Goal: Information Seeking & Learning: Learn about a topic

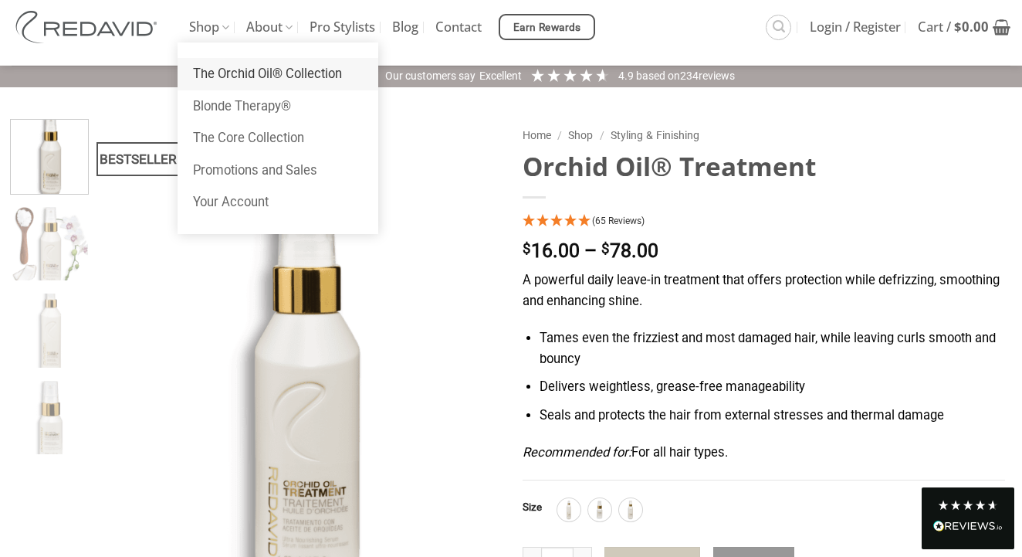
click at [228, 70] on link "The Orchid Oil® Collection" at bounding box center [278, 74] width 201 height 32
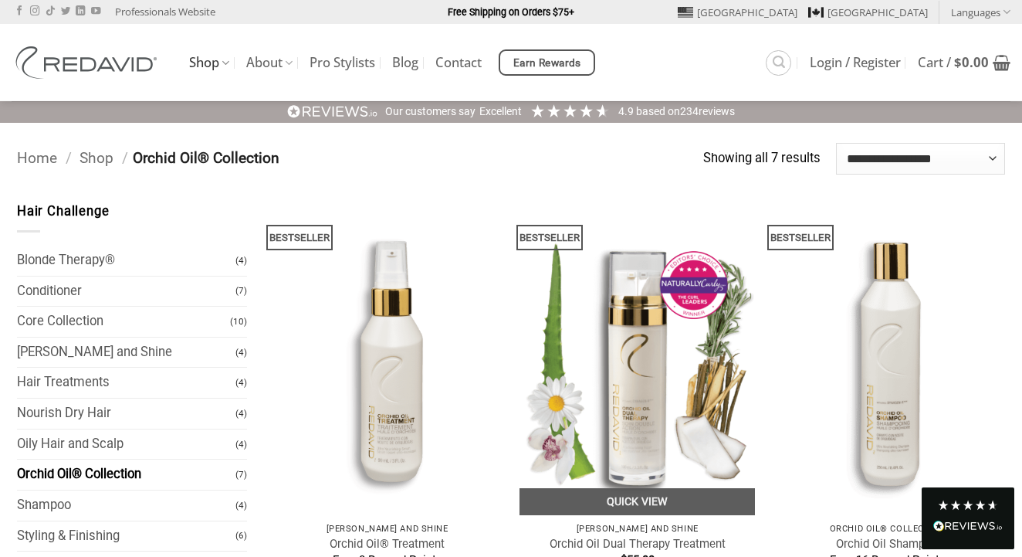
click at [564, 361] on img at bounding box center [637, 358] width 235 height 313
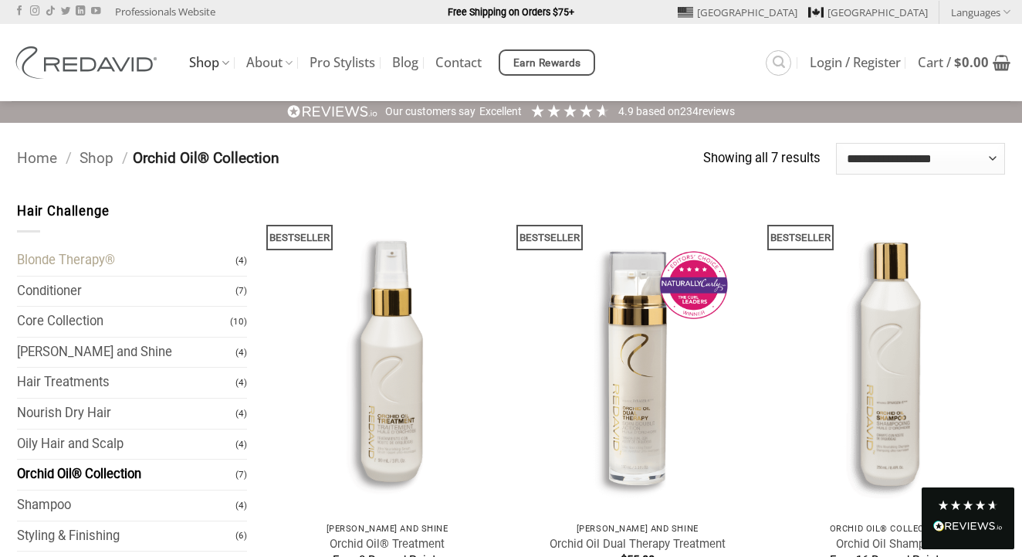
click at [154, 259] on link "Blonde Therapy®" at bounding box center [126, 261] width 218 height 30
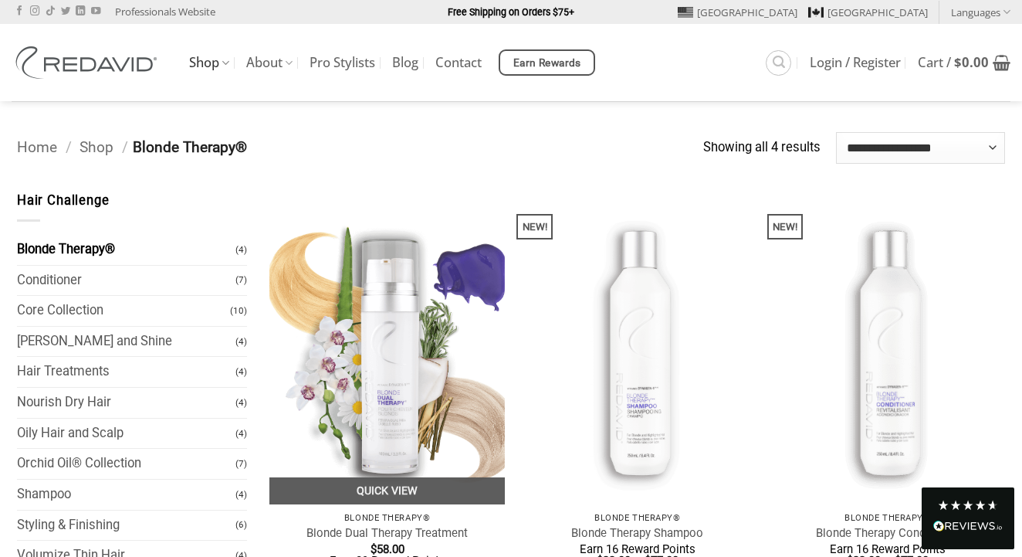
click at [412, 389] on img at bounding box center [386, 347] width 235 height 313
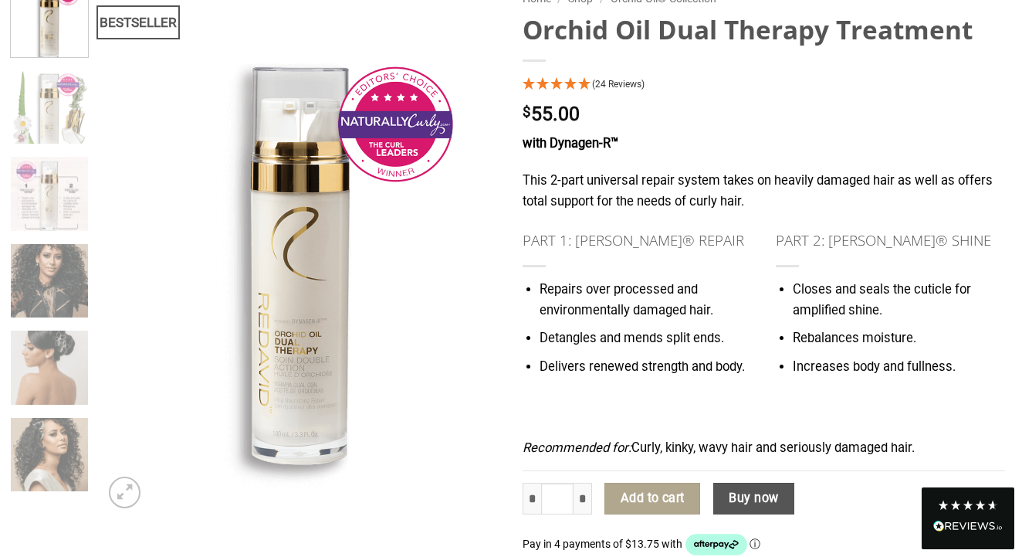
scroll to position [165, 0]
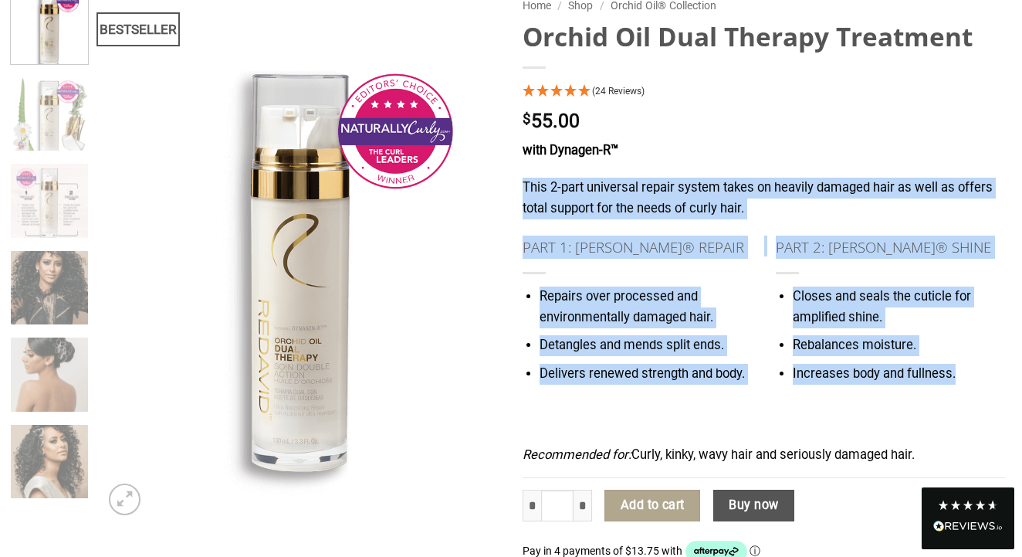
drag, startPoint x: 525, startPoint y: 184, endPoint x: 960, endPoint y: 374, distance: 475.4
click at [960, 374] on div "with Dynagen-R™ This 2-part universal repair system takes on heavily damaged ha…" at bounding box center [764, 309] width 483 height 337
copy div "This 2-part universal repair system takes on heavily damaged hair as well as of…"
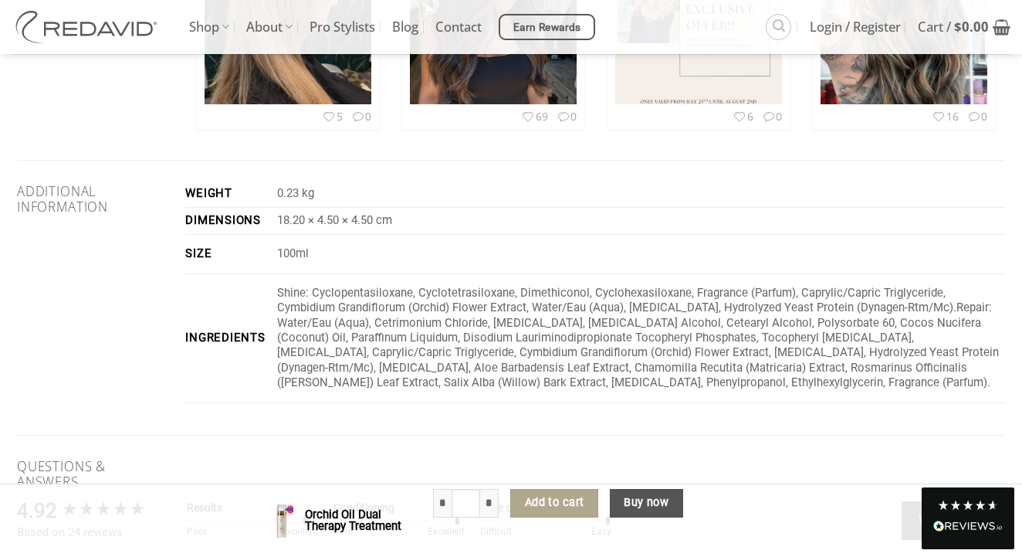
scroll to position [2763, 0]
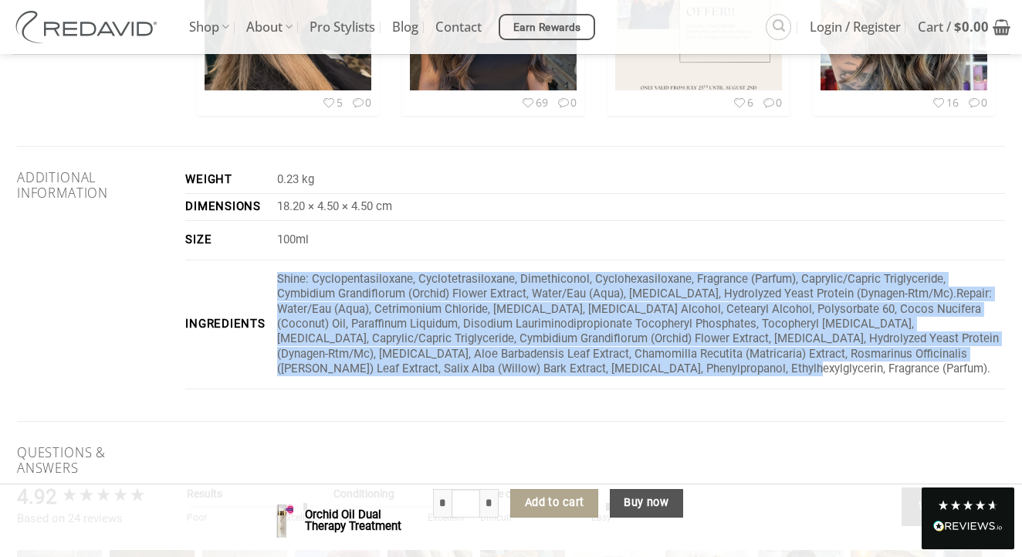
drag, startPoint x: 285, startPoint y: 272, endPoint x: 785, endPoint y: 375, distance: 510.9
click at [785, 375] on td "Shine: Cyclopentasiloxane, Cyclotetrasiloxane, Dimethiconol, Cyclohexasiloxane,…" at bounding box center [638, 324] width 734 height 129
copy p "Shine: Cyclopentasiloxane, Cyclotetrasiloxane, Dimethiconol, Cyclohexasiloxane,…"
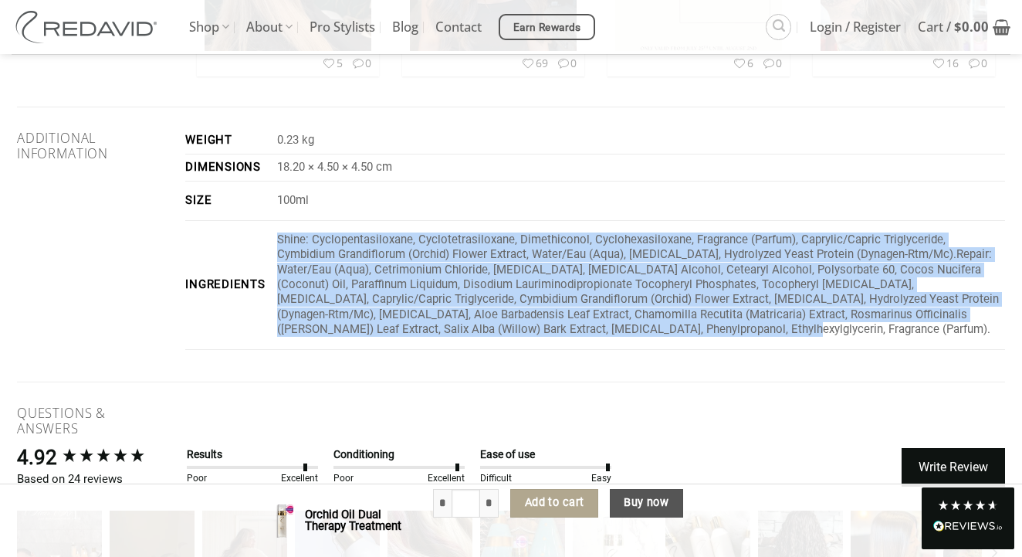
scroll to position [2802, 0]
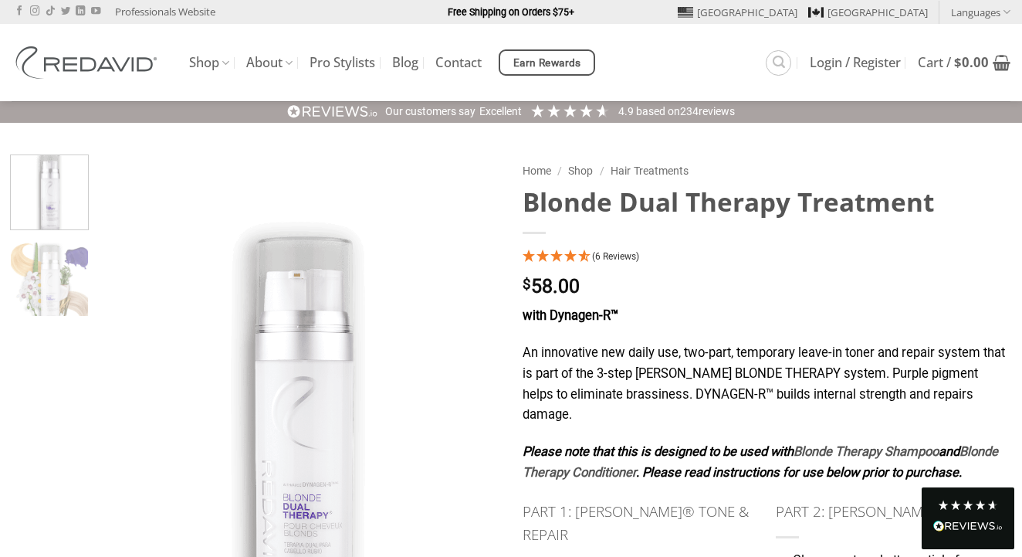
drag, startPoint x: 524, startPoint y: 205, endPoint x: 931, endPoint y: 203, distance: 406.9
click at [931, 203] on h1 "Blonde Dual Therapy Treatment" at bounding box center [764, 201] width 483 height 33
copy h1 "Blonde Dual Therapy Treatment"
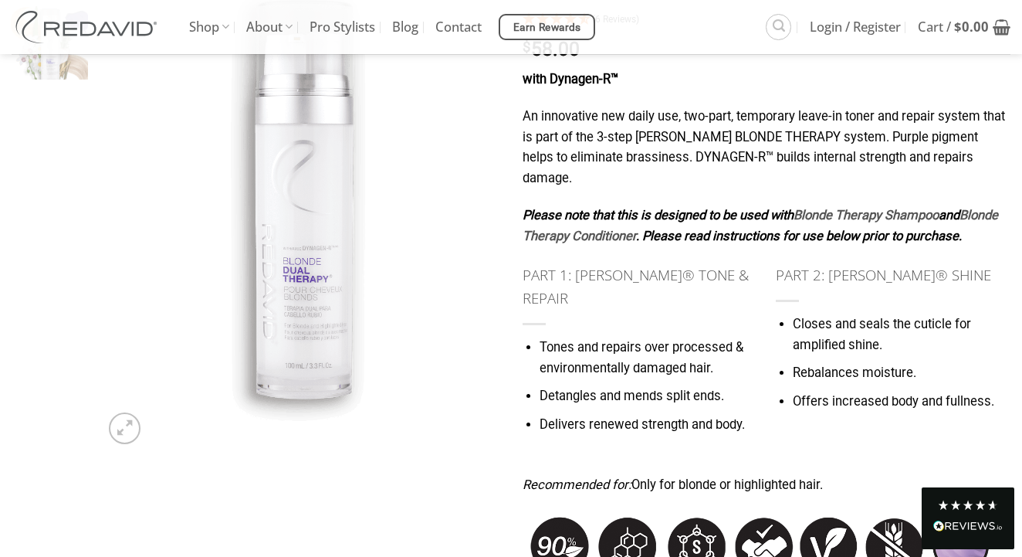
scroll to position [218, 0]
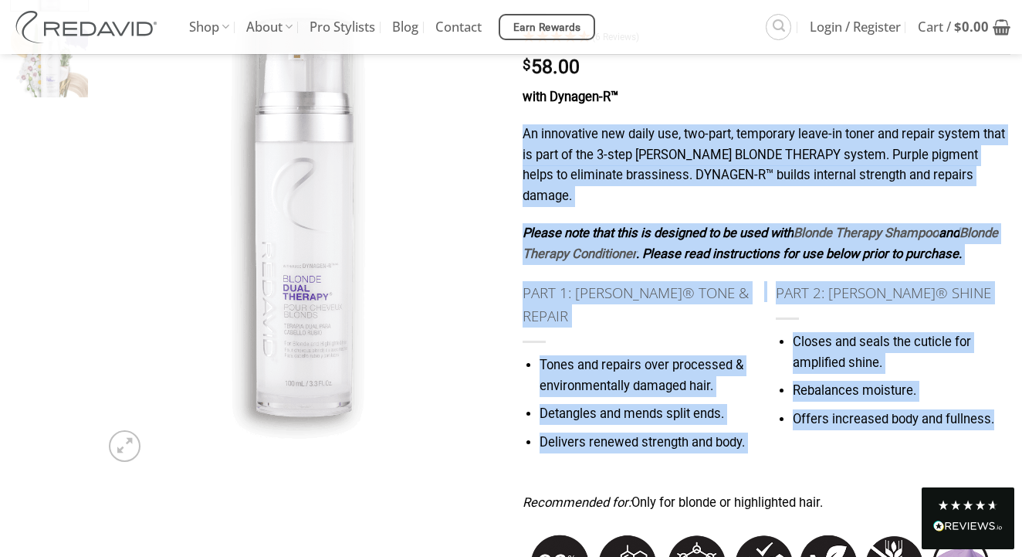
drag, startPoint x: 526, startPoint y: 131, endPoint x: 986, endPoint y: 451, distance: 560.3
click at [986, 451] on div "with Dynagen-R™ An innovative new daily use, two-part, temporary leave-in toner…" at bounding box center [764, 390] width 483 height 606
copy div "An innovative new daily use, two-part, temporary leave-in toner and repair syst…"
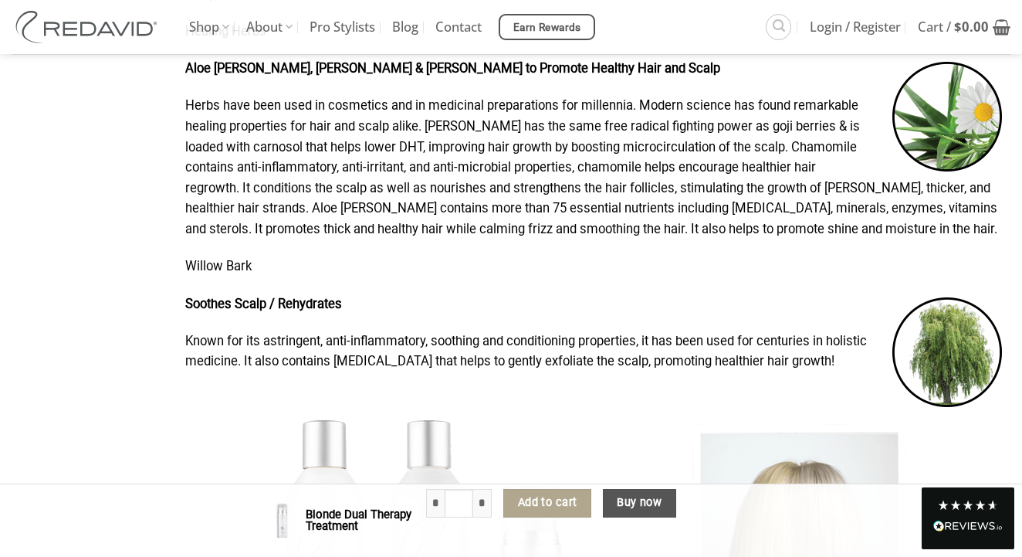
scroll to position [1347, 0]
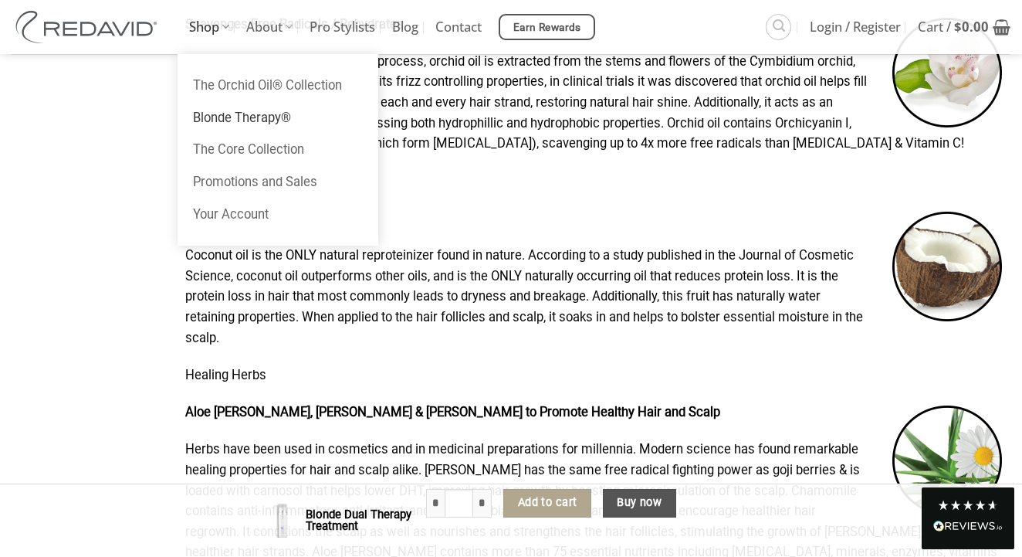
click at [228, 29] on icon at bounding box center [226, 26] width 8 height 15
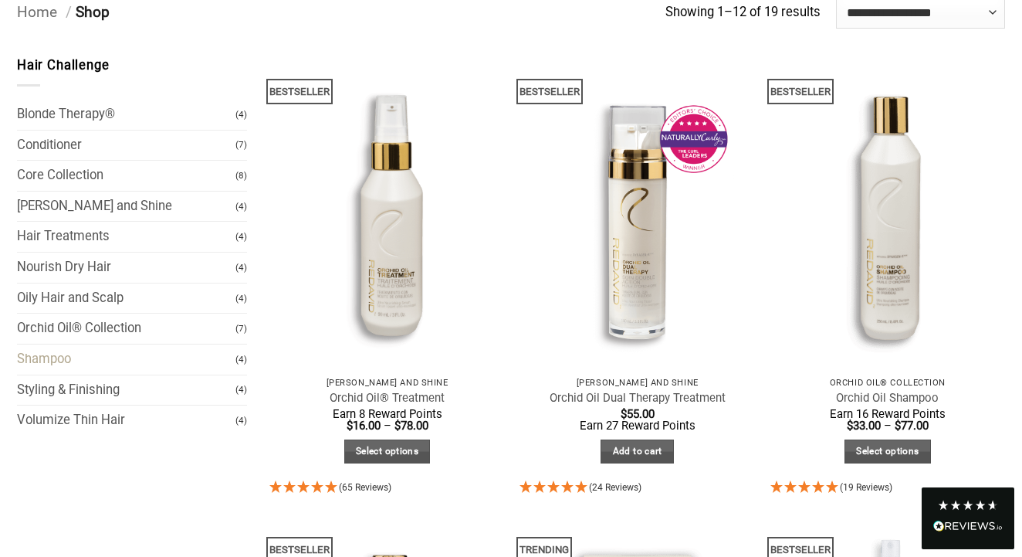
click at [90, 369] on link "Shampoo" at bounding box center [126, 359] width 218 height 30
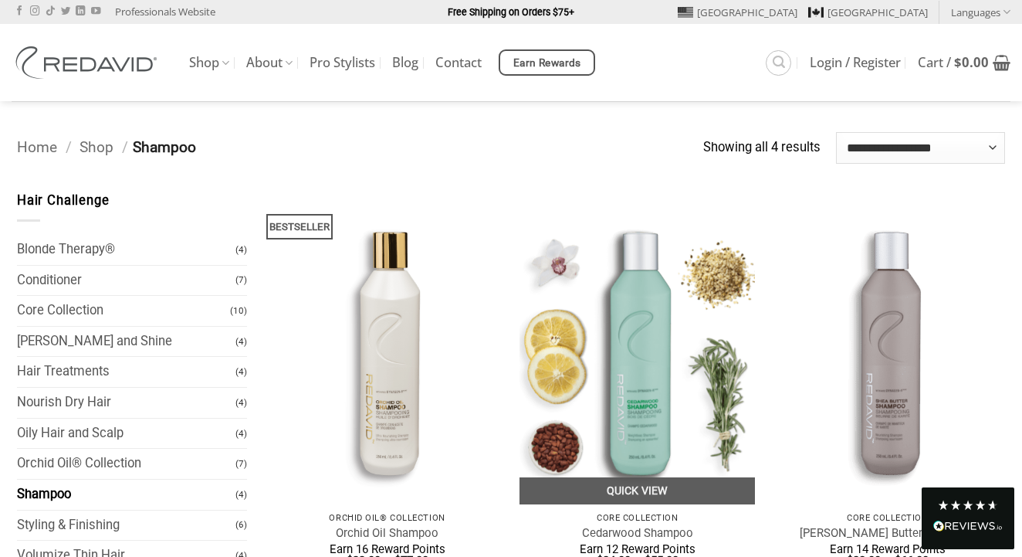
click at [659, 368] on img at bounding box center [637, 347] width 235 height 313
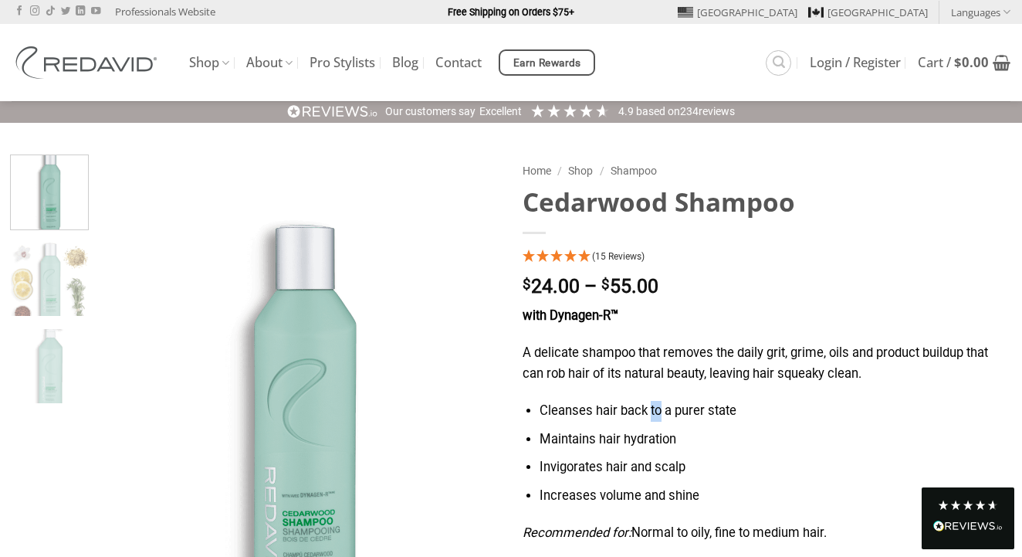
drag, startPoint x: 525, startPoint y: 205, endPoint x: 847, endPoint y: 204, distance: 322.0
click at [847, 204] on h1 "Cedarwood Shampoo" at bounding box center [764, 201] width 483 height 33
copy h1 "Cedarwood Shampoo"
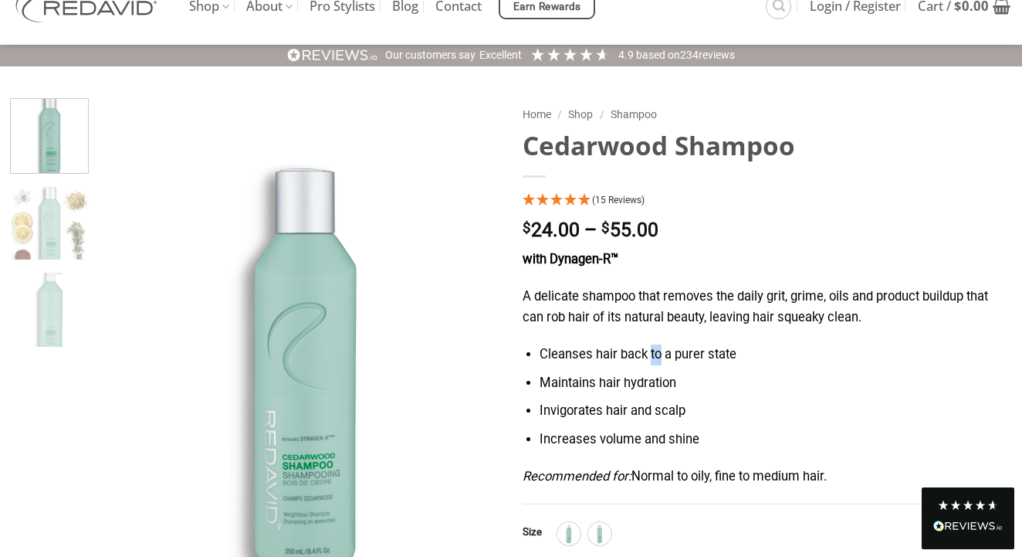
scroll to position [59, 0]
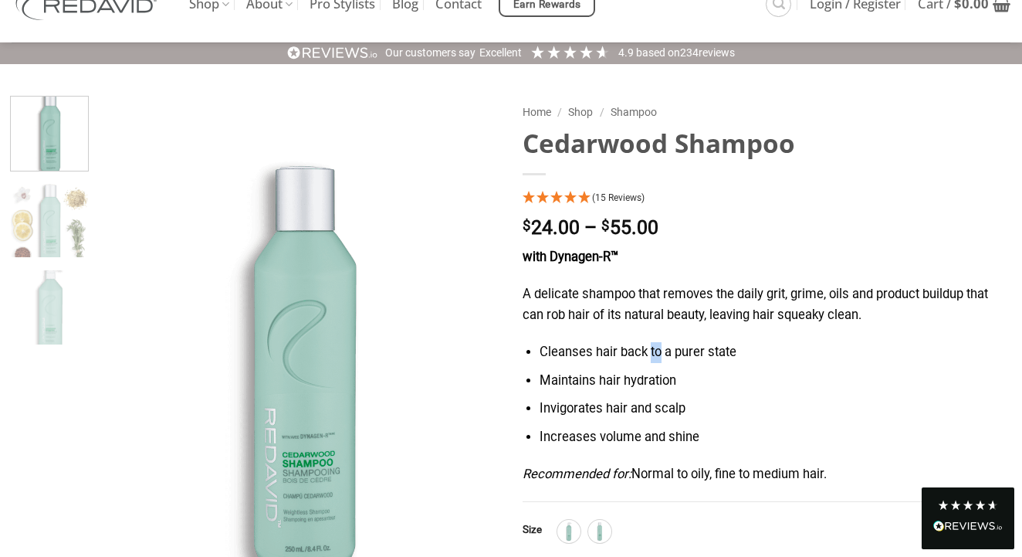
drag, startPoint x: 523, startPoint y: 294, endPoint x: 838, endPoint y: 476, distance: 363.9
click at [838, 476] on div "with Dynagen-R™ A delicate shampoo that removes the daily grit, grime, oils and…" at bounding box center [764, 374] width 483 height 255
copy div "A delicate shampoo that removes the daily grit, grime, oils and product buildup…"
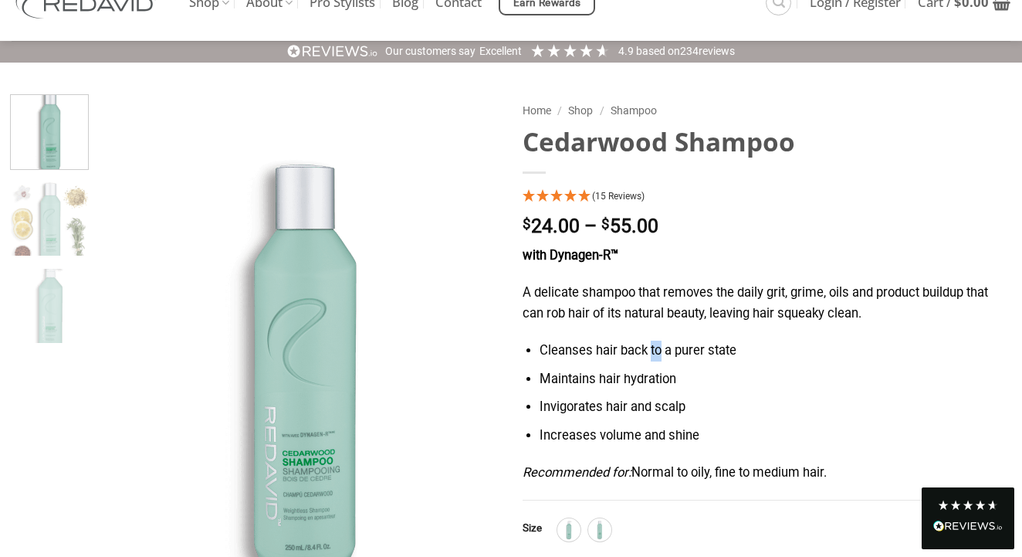
click at [734, 259] on p "with Dynagen-R™" at bounding box center [764, 256] width 483 height 21
drag, startPoint x: 543, startPoint y: 405, endPoint x: 630, endPoint y: 402, distance: 87.3
click at [629, 402] on li "Invigorates hair and scalp" at bounding box center [773, 407] width 466 height 21
copy li "nvigorates hair"
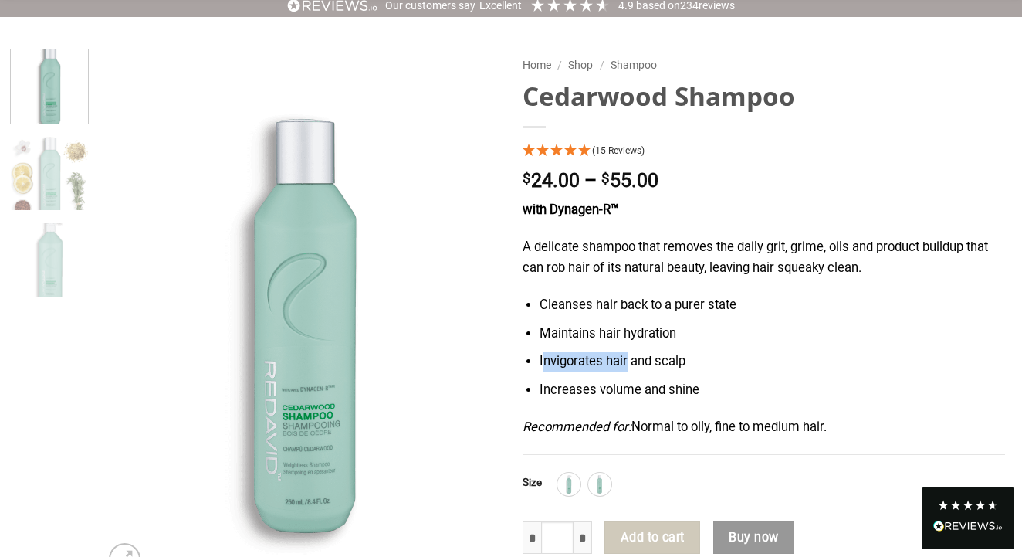
scroll to position [108, 0]
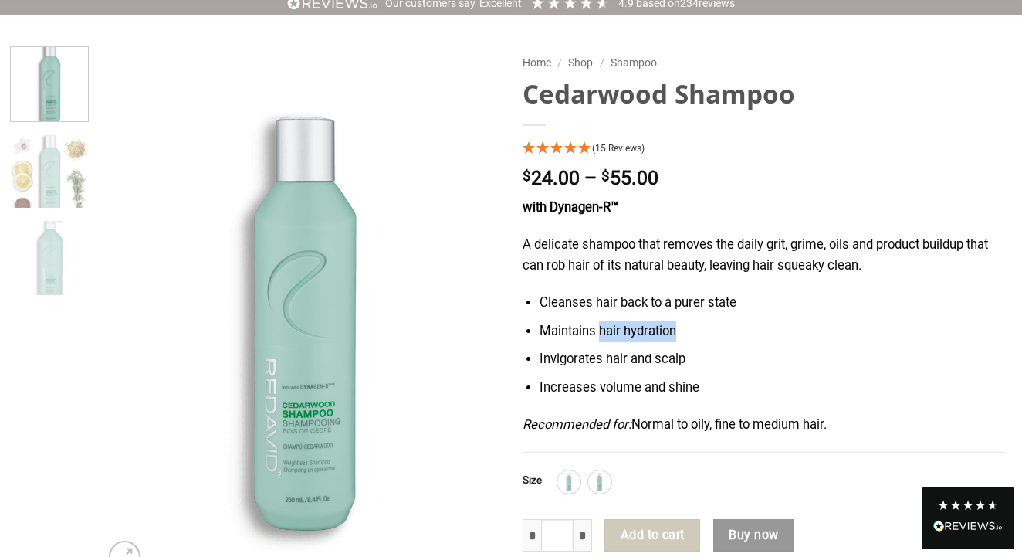
drag, startPoint x: 599, startPoint y: 327, endPoint x: 691, endPoint y: 326, distance: 91.9
click at [691, 326] on li "Maintains hair hydration" at bounding box center [773, 331] width 466 height 21
copy li "hair hydration"
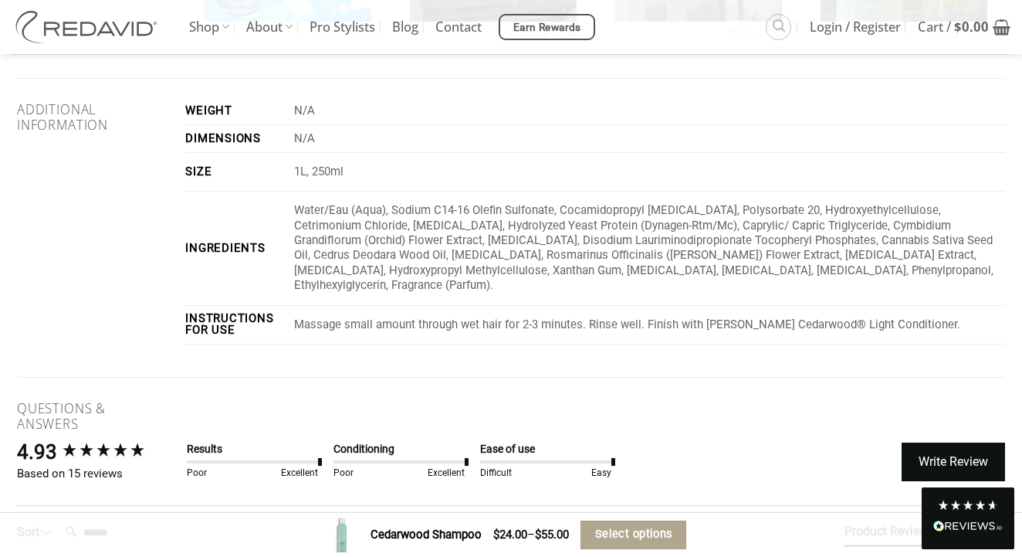
scroll to position [2245, 0]
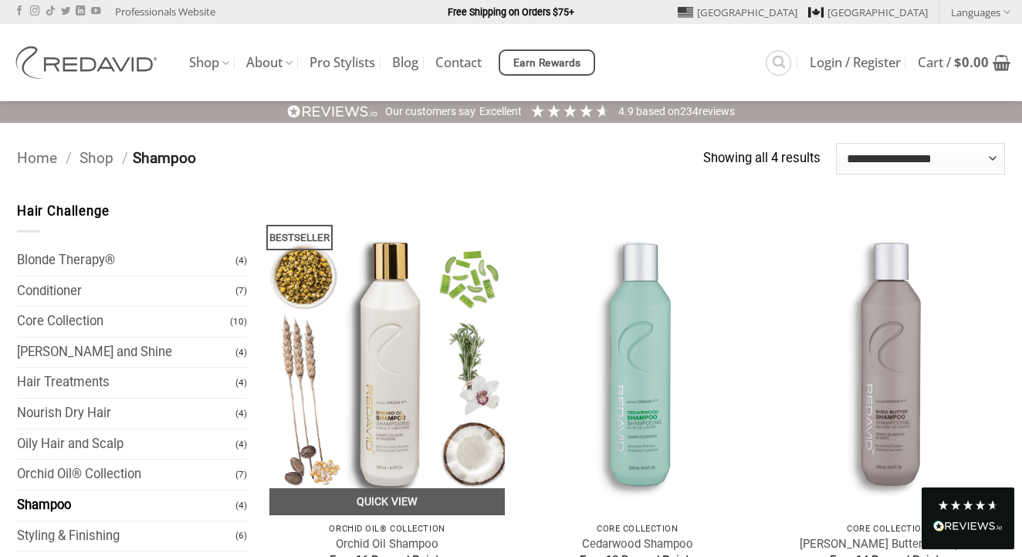
click at [391, 337] on img at bounding box center [386, 358] width 235 height 313
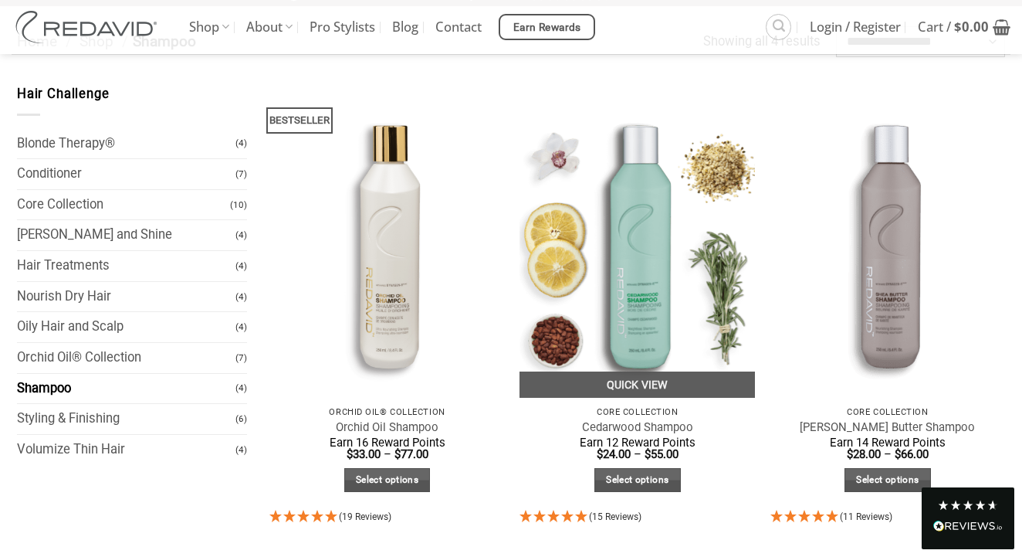
scroll to position [102, 0]
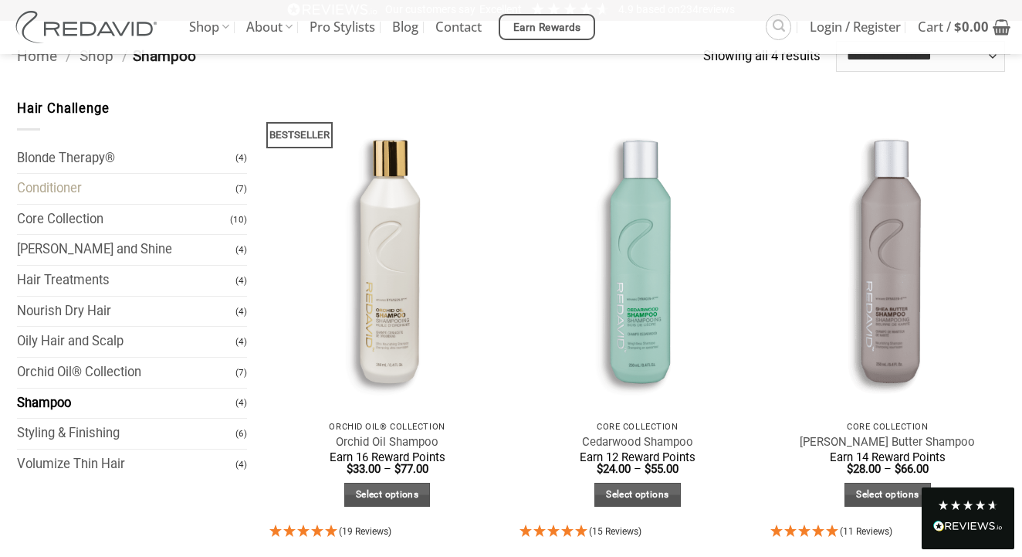
click at [128, 184] on link "Conditioner" at bounding box center [126, 189] width 218 height 30
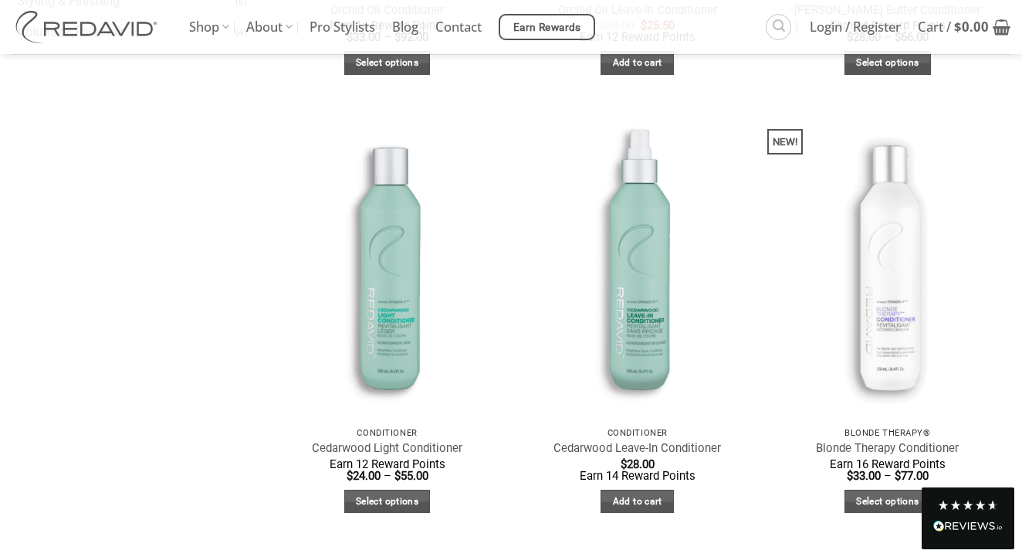
scroll to position [532, 0]
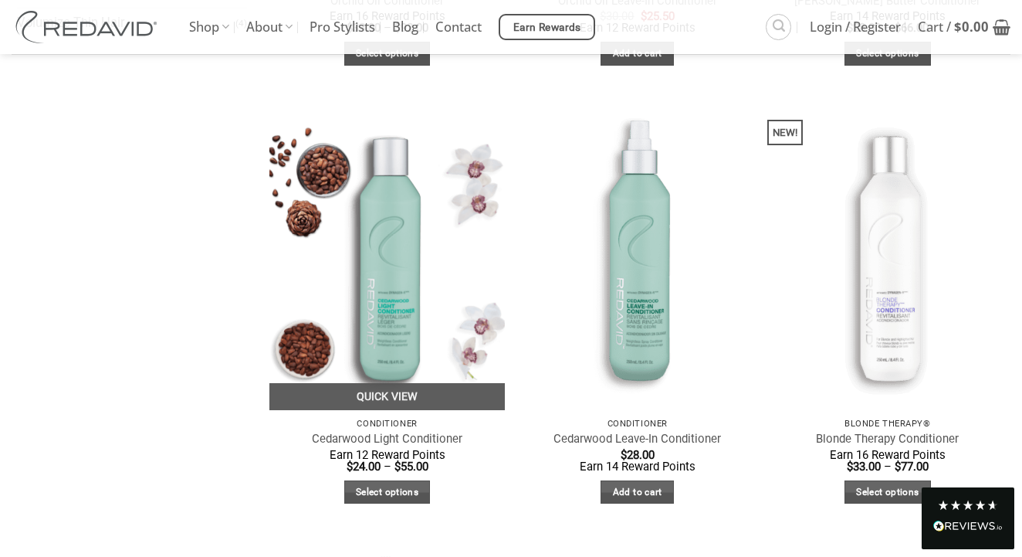
click at [412, 293] on img at bounding box center [386, 253] width 235 height 313
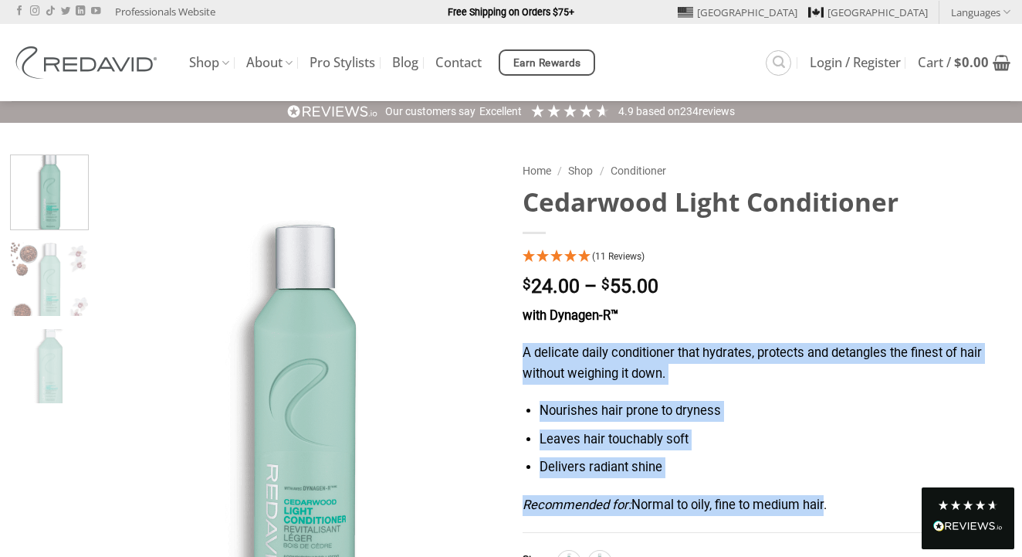
drag, startPoint x: 527, startPoint y: 346, endPoint x: 830, endPoint y: 506, distance: 343.3
click at [830, 506] on div "with Dynagen-R™ A delicate daily conditioner that hydrates, protects and detang…" at bounding box center [764, 419] width 483 height 227
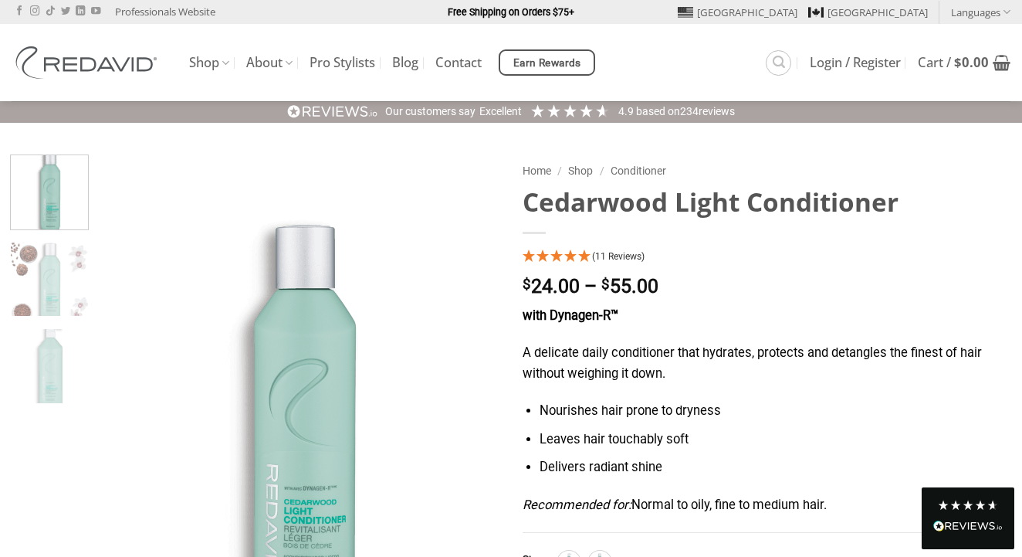
click at [835, 502] on p "Recommended for: Normal to oily, fine to medium hair." at bounding box center [764, 505] width 483 height 21
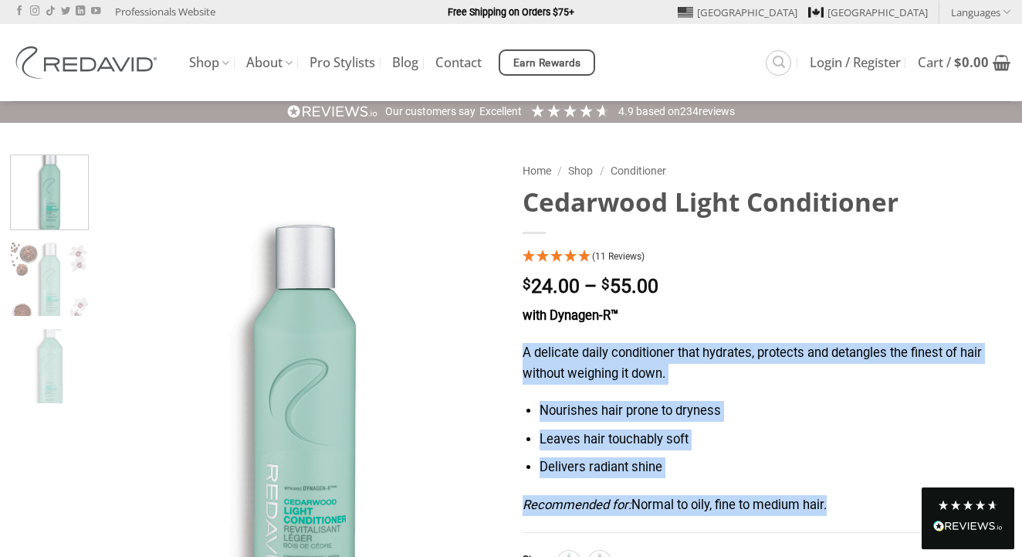
drag, startPoint x: 524, startPoint y: 351, endPoint x: 812, endPoint y: 526, distance: 336.7
click at [812, 526] on div "with Dynagen-R™ A delicate daily conditioner that hydrates, protects and detang…" at bounding box center [764, 419] width 483 height 227
click at [641, 414] on li "Nourishes hair prone to dryness" at bounding box center [773, 411] width 466 height 21
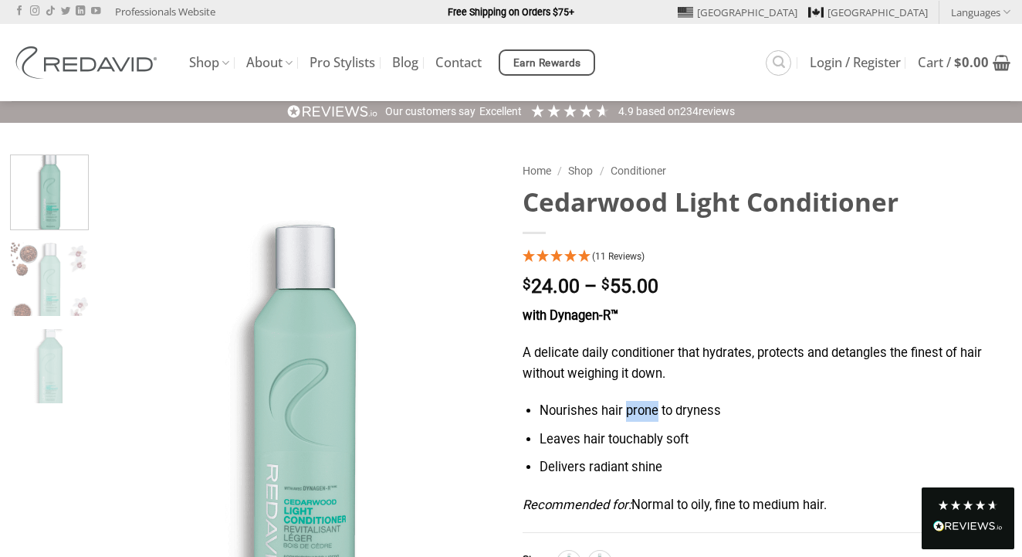
click at [641, 414] on li "Nourishes hair prone to dryness" at bounding box center [773, 411] width 466 height 21
drag, startPoint x: 526, startPoint y: 347, endPoint x: 835, endPoint y: 500, distance: 345.3
click at [835, 500] on div "with Dynagen-R™ A delicate daily conditioner that hydrates, protects and detang…" at bounding box center [764, 419] width 483 height 227
copy div "A delicate daily conditioner that hydrates, protects and detangles the finest o…"
click at [742, 336] on div "with Dynagen-R™ A delicate daily conditioner that hydrates, protects and detang…" at bounding box center [764, 419] width 483 height 227
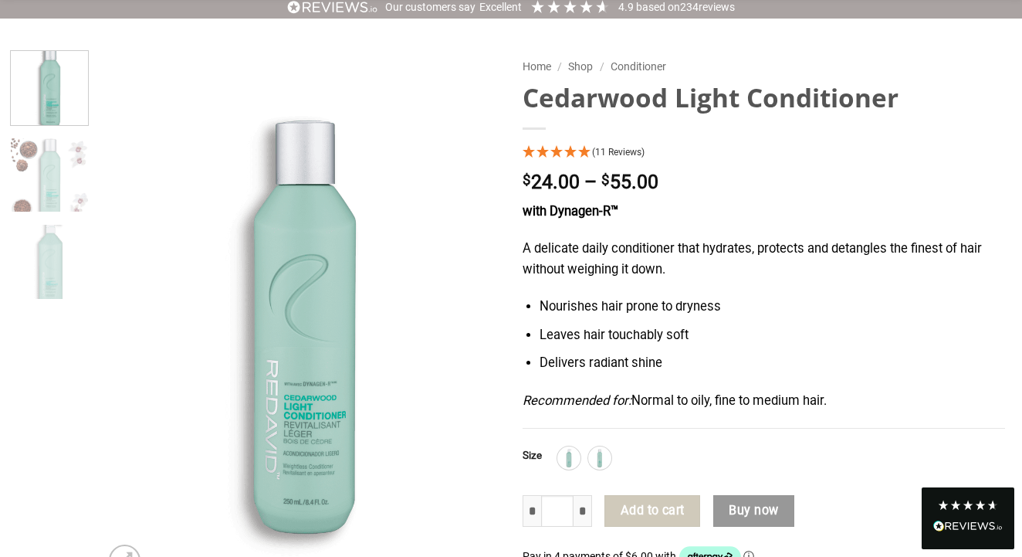
scroll to position [111, 0]
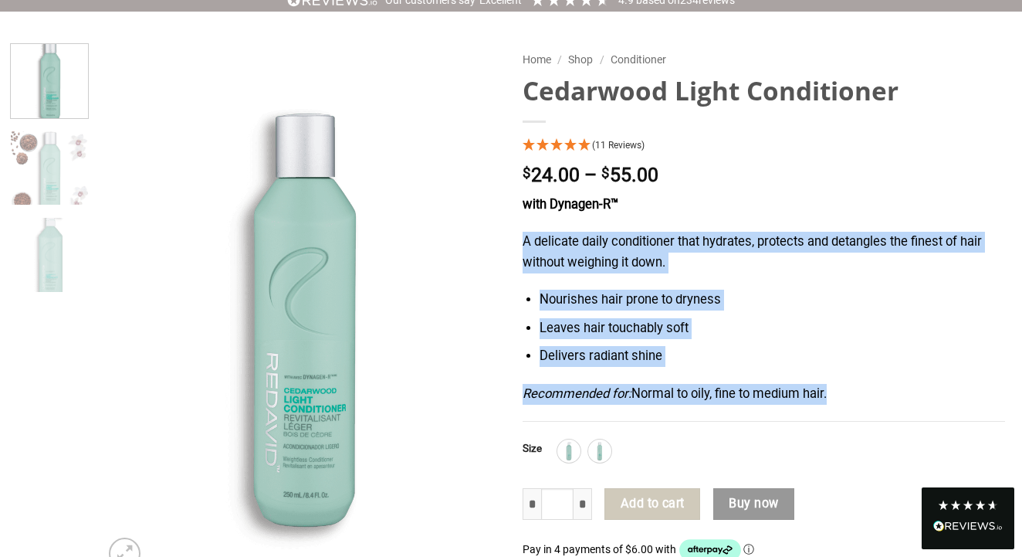
drag, startPoint x: 526, startPoint y: 236, endPoint x: 834, endPoint y: 391, distance: 344.9
click at [834, 391] on div "with Dynagen-R™ A delicate daily conditioner that hydrates, protects and detang…" at bounding box center [764, 308] width 483 height 227
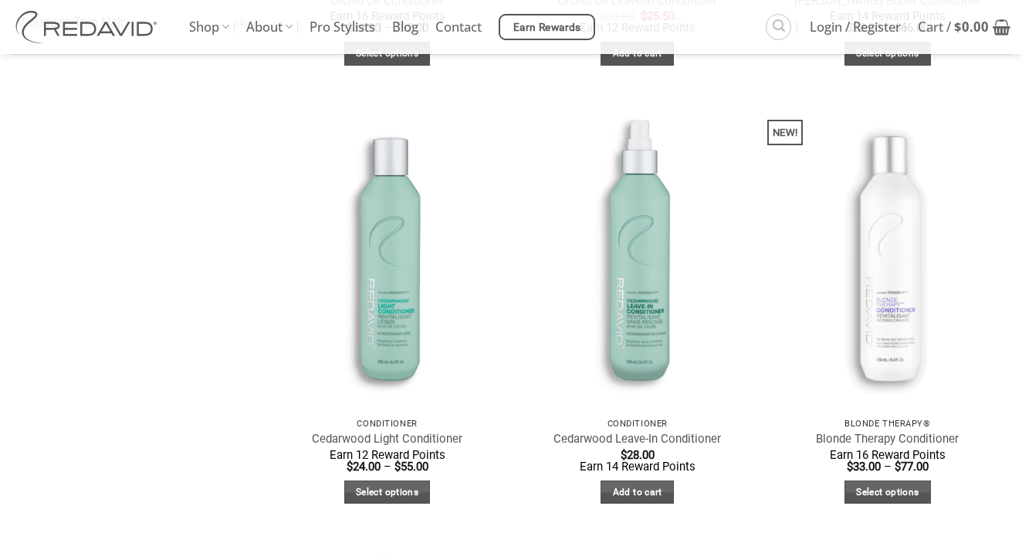
click at [655, 293] on img at bounding box center [637, 252] width 259 height 345
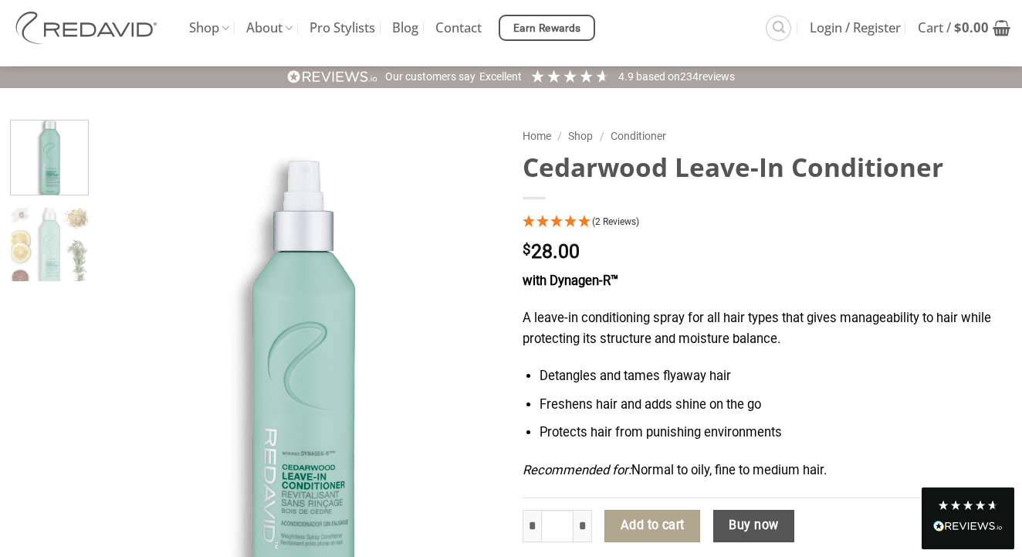
scroll to position [41, 0]
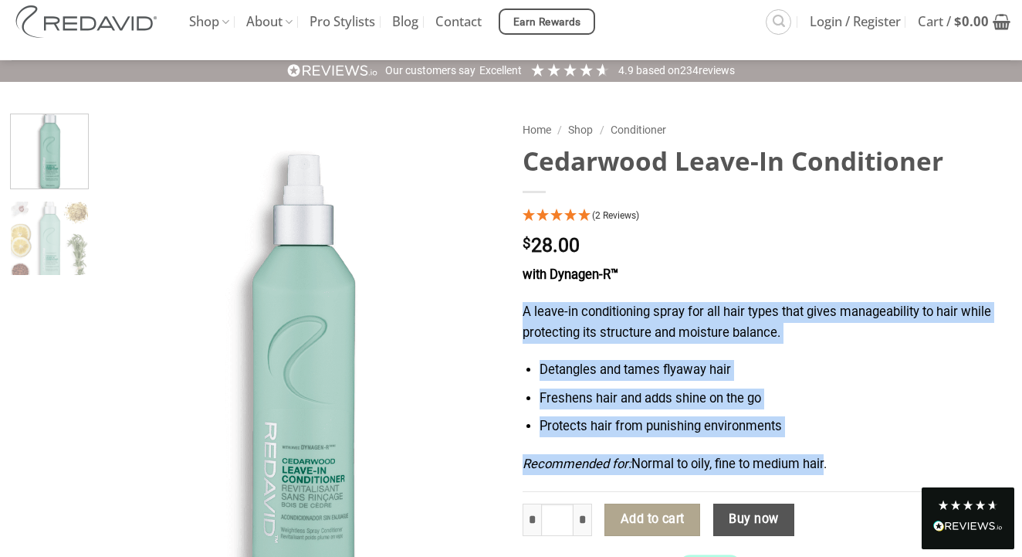
drag, startPoint x: 526, startPoint y: 306, endPoint x: 828, endPoint y: 463, distance: 340.5
click at [542, 323] on p "A leave-in conditioning spray for all hair types that gives manageability to ha…" at bounding box center [764, 322] width 483 height 41
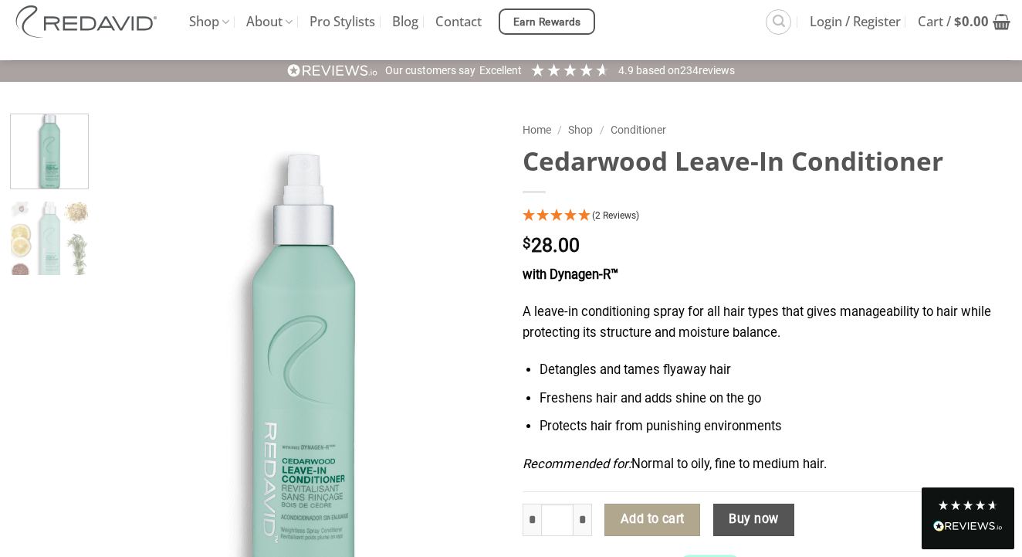
drag, startPoint x: 525, startPoint y: 311, endPoint x: 842, endPoint y: 465, distance: 351.9
click at [842, 465] on div "with Dynagen-R™ A leave-in conditioning spray for all hair types that gives man…" at bounding box center [764, 378] width 483 height 227
copy div "A leave-in conditioning spray for all hair types that gives manageability to ha…"
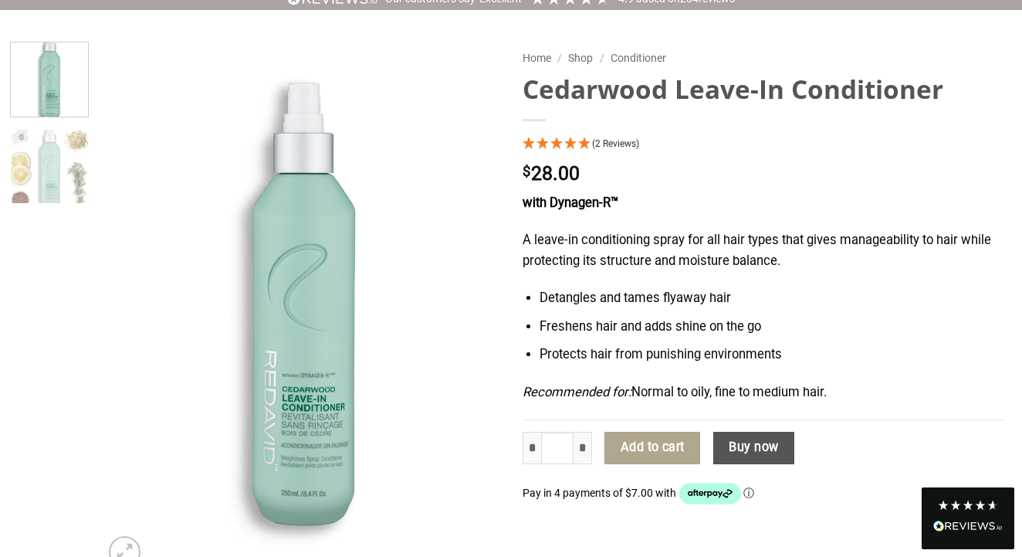
click at [797, 317] on li "Freshens hair and adds shine on the go" at bounding box center [773, 327] width 466 height 21
